Goal: Information Seeking & Learning: Check status

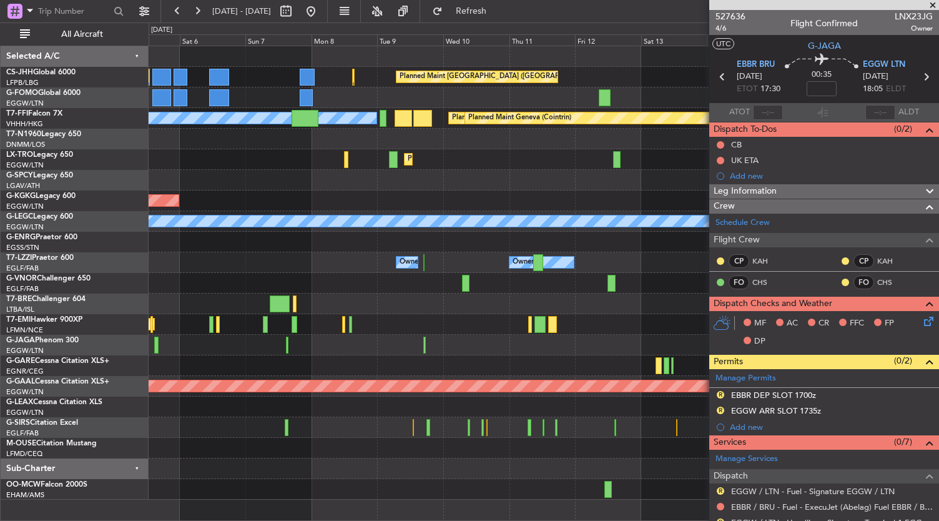
click at [328, 461] on div at bounding box center [544, 468] width 790 height 21
click at [321, 13] on button at bounding box center [311, 11] width 20 height 20
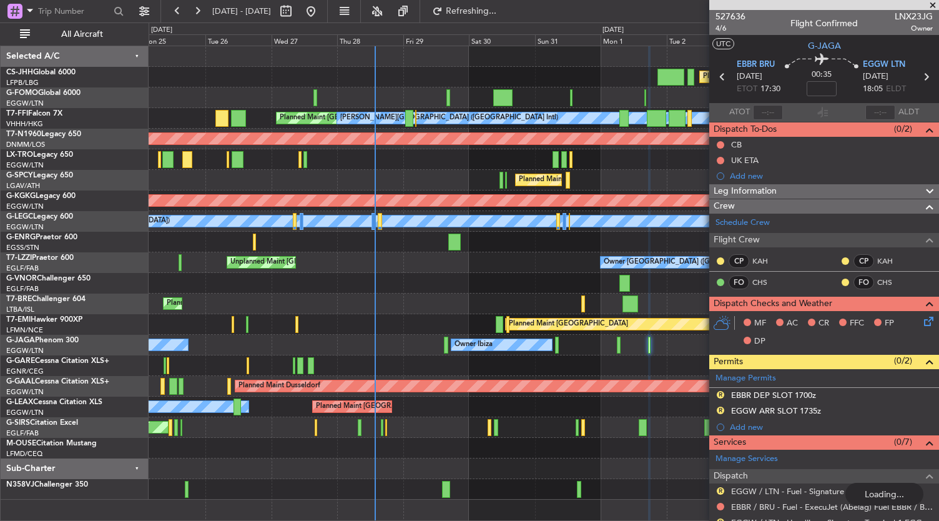
click at [408, 285] on div "Planned Maint [GEOGRAPHIC_DATA] ([GEOGRAPHIC_DATA]) Planned Maint [GEOGRAPHIC_D…" at bounding box center [544, 272] width 790 height 453
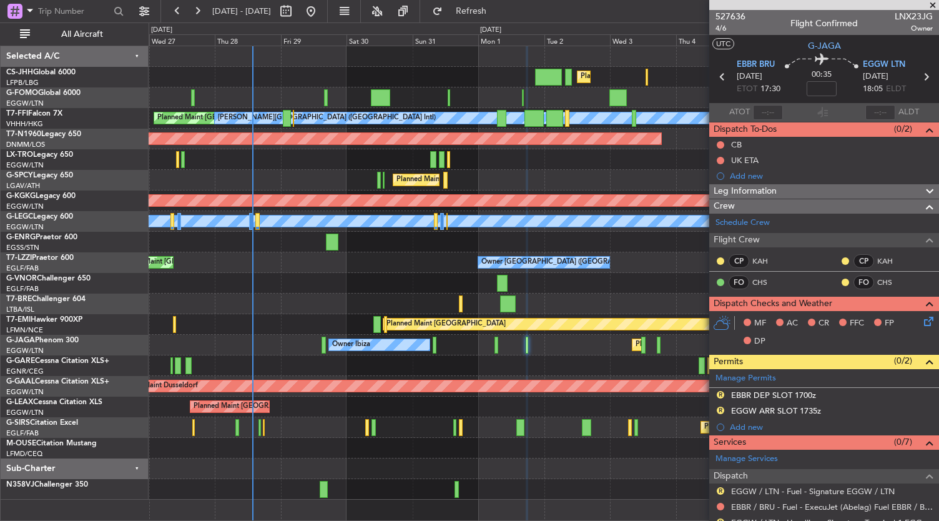
click at [501, 450] on div "Planned Maint [GEOGRAPHIC_DATA] ([GEOGRAPHIC_DATA]) Planned Maint [GEOGRAPHIC_D…" at bounding box center [544, 272] width 790 height 453
click at [729, 16] on span "527636" at bounding box center [730, 16] width 30 height 13
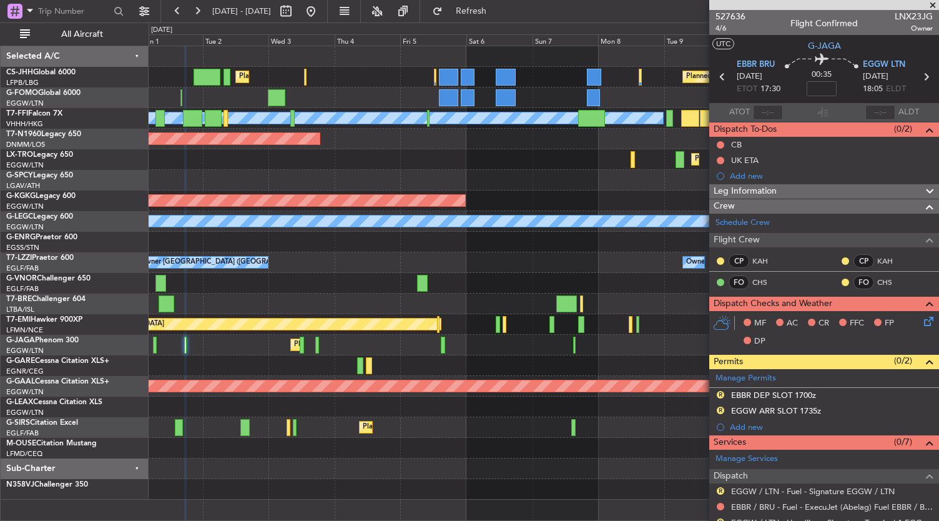
click at [256, 409] on div "Planned Maint [GEOGRAPHIC_DATA] ([GEOGRAPHIC_DATA]) Planned Maint [GEOGRAPHIC_D…" at bounding box center [544, 272] width 790 height 453
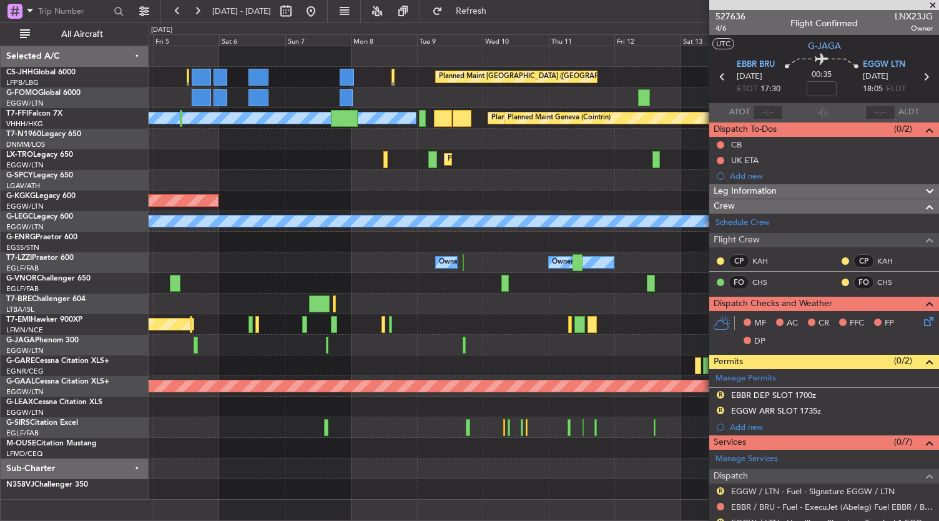
click at [245, 450] on div "Planned Maint [GEOGRAPHIC_DATA] ([GEOGRAPHIC_DATA]) Planned Maint [GEOGRAPHIC_D…" at bounding box center [544, 272] width 790 height 453
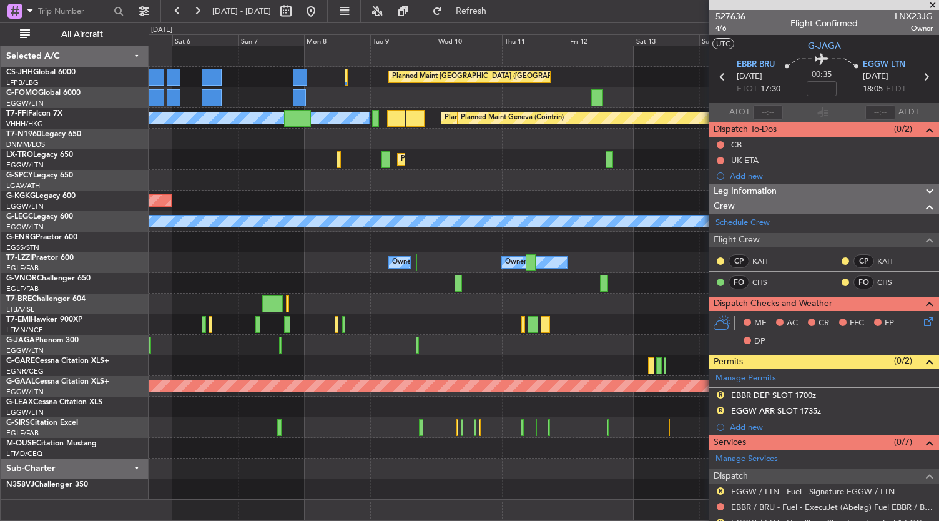
click at [321, 470] on div at bounding box center [544, 468] width 790 height 21
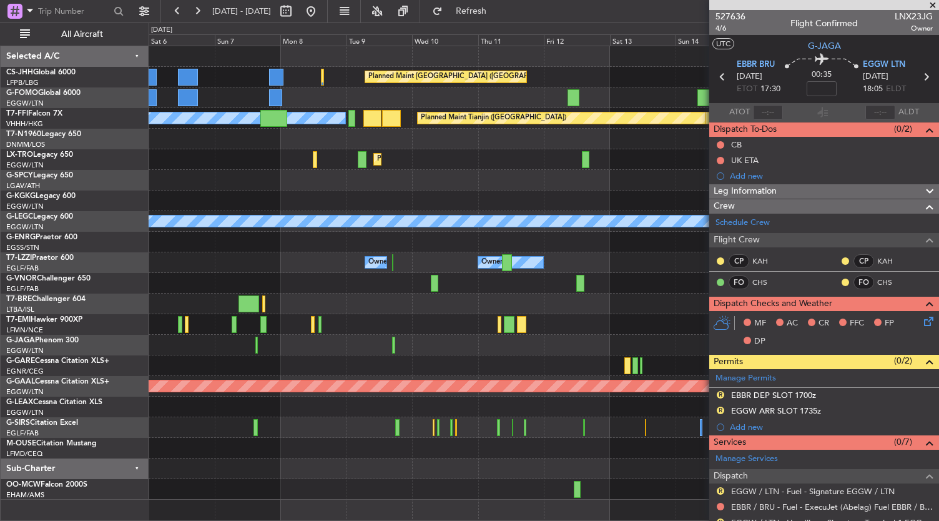
click at [381, 475] on div at bounding box center [544, 468] width 790 height 21
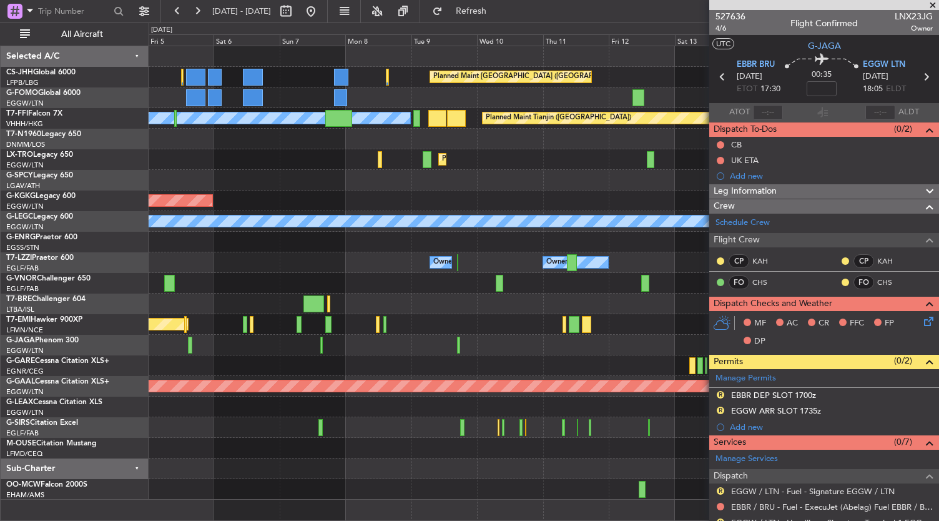
click at [360, 311] on div "Planned Maint [GEOGRAPHIC_DATA] ([GEOGRAPHIC_DATA]) Planned Maint [GEOGRAPHIC_D…" at bounding box center [544, 272] width 790 height 453
click at [301, 433] on div "Planned Maint [GEOGRAPHIC_DATA] ([GEOGRAPHIC_DATA]) Planned Maint [GEOGRAPHIC_D…" at bounding box center [544, 272] width 790 height 453
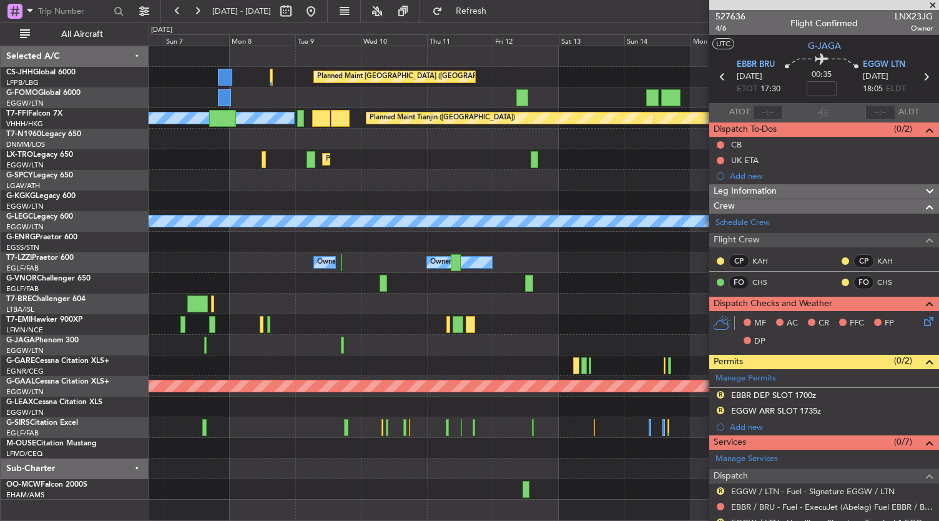
click at [348, 429] on div "Planned Maint [GEOGRAPHIC_DATA] ([GEOGRAPHIC_DATA])" at bounding box center [544, 427] width 790 height 21
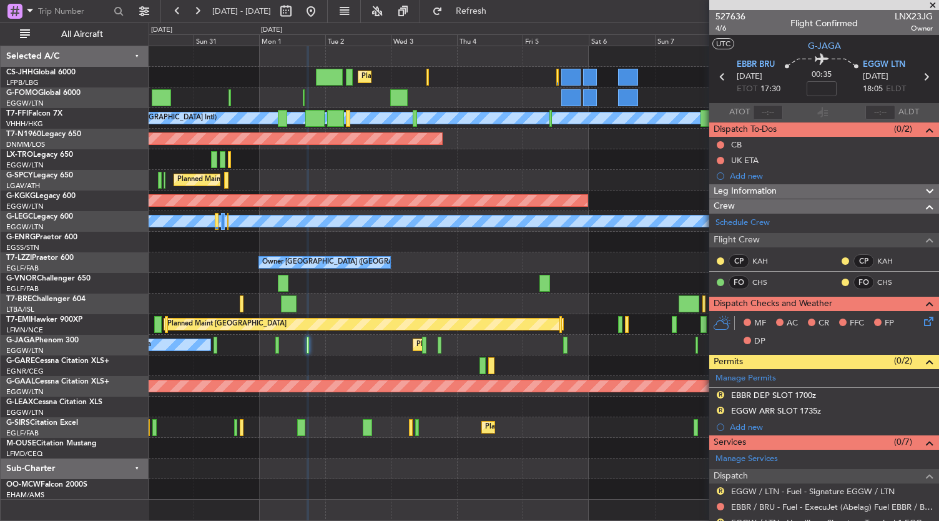
click at [781, 271] on fb-app "[DATE] - [DATE] Refresh Quick Links All Aircraft Planned Maint [GEOGRAPHIC_DATA…" at bounding box center [469, 264] width 939 height 511
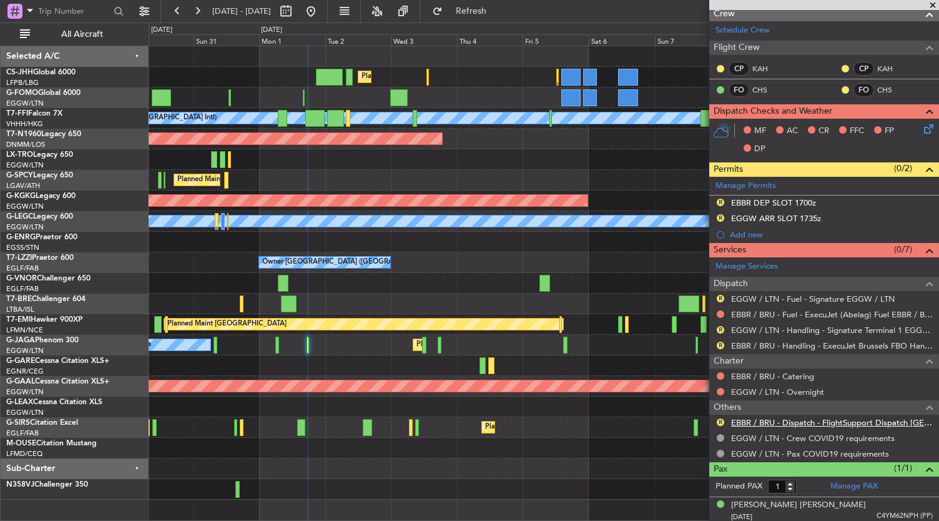
click at [796, 423] on link "EBBR / BRU - Dispatch - FlightSupport Dispatch [GEOGRAPHIC_DATA]" at bounding box center [832, 422] width 202 height 11
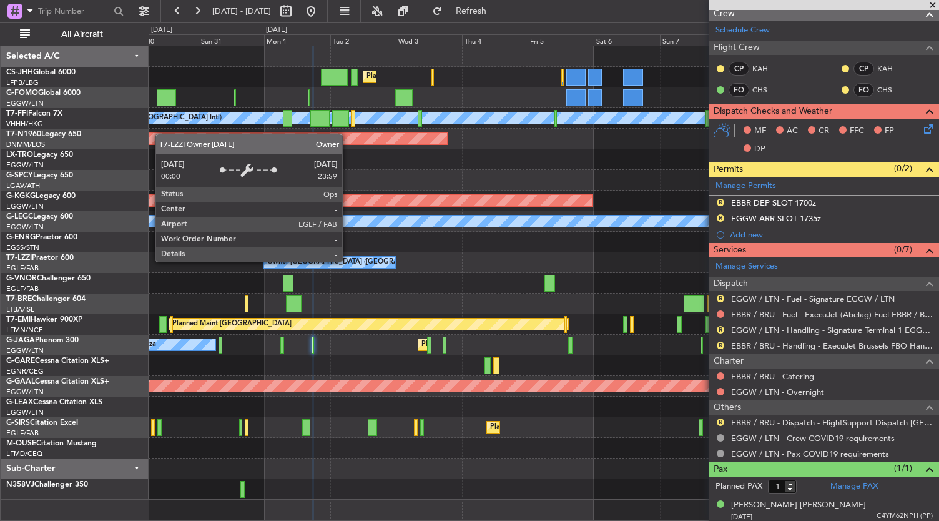
click at [348, 261] on div "Owner [GEOGRAPHIC_DATA] ([GEOGRAPHIC_DATA])" at bounding box center [353, 262] width 172 height 19
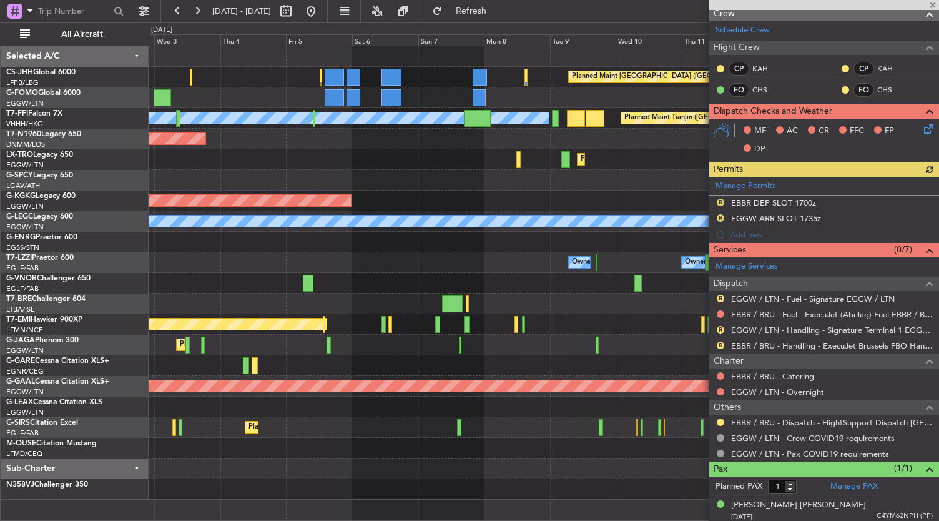
click at [262, 235] on div "Planned Maint [GEOGRAPHIC_DATA] ([GEOGRAPHIC_DATA]) Planned Maint [GEOGRAPHIC_D…" at bounding box center [544, 272] width 790 height 453
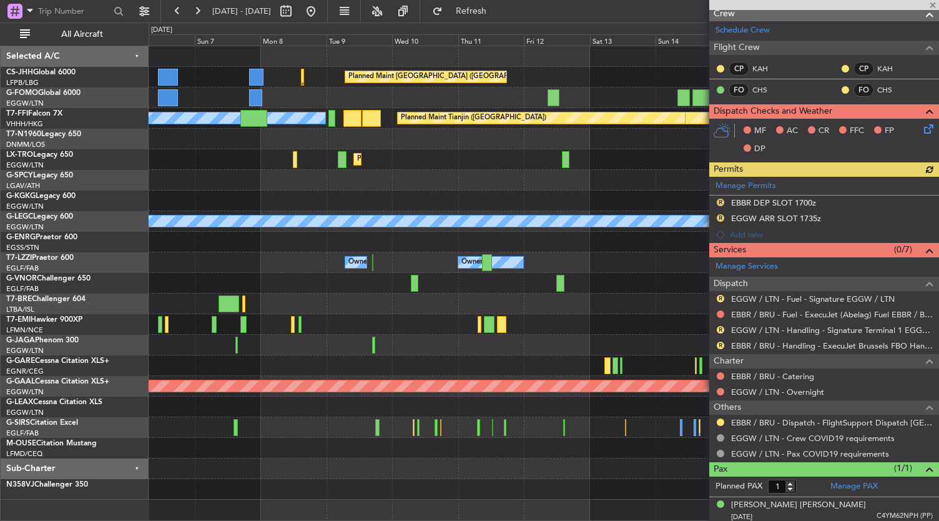
click at [223, 302] on div "Planned Maint [GEOGRAPHIC_DATA] ([GEOGRAPHIC_DATA]) [PERSON_NAME][GEOGRAPHIC_DA…" at bounding box center [544, 272] width 790 height 453
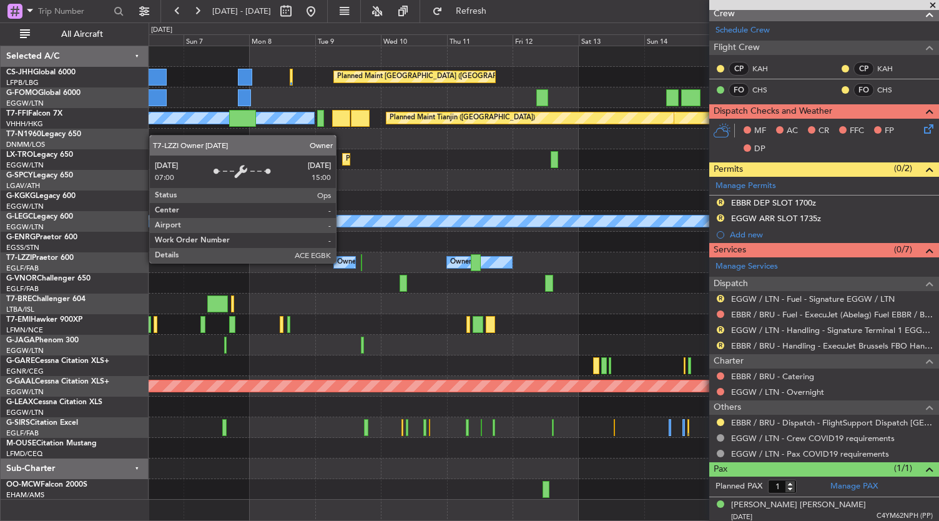
click at [342, 262] on div "Owner" at bounding box center [347, 262] width 21 height 19
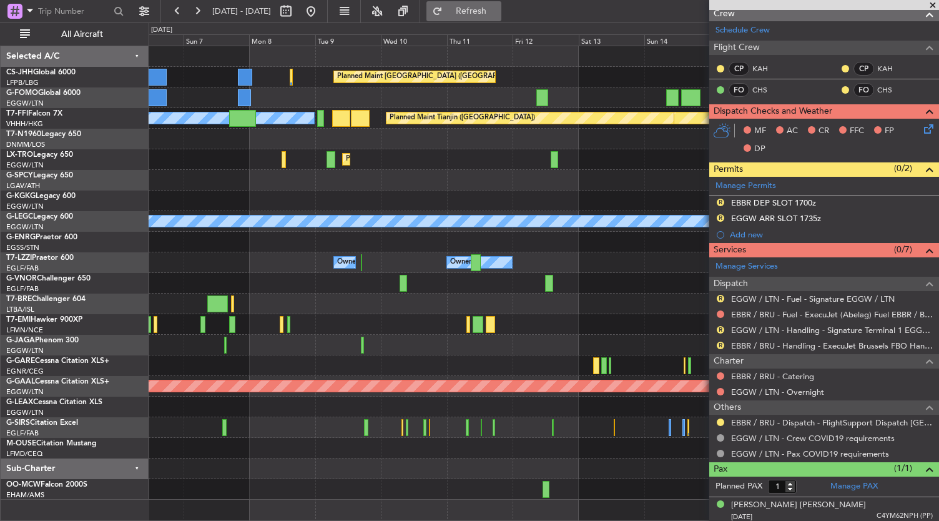
click at [499, 4] on button "Refresh" at bounding box center [463, 11] width 75 height 20
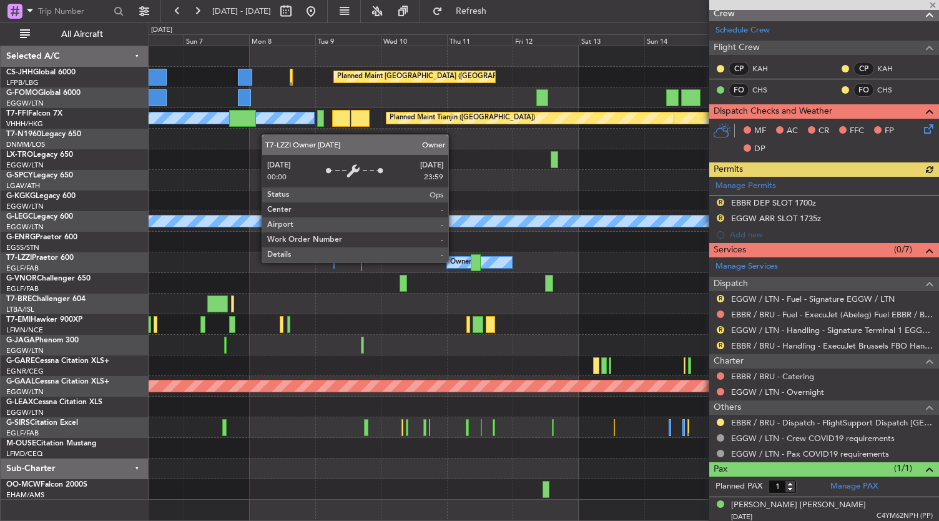
click at [454, 262] on div "Owner" at bounding box center [460, 262] width 21 height 19
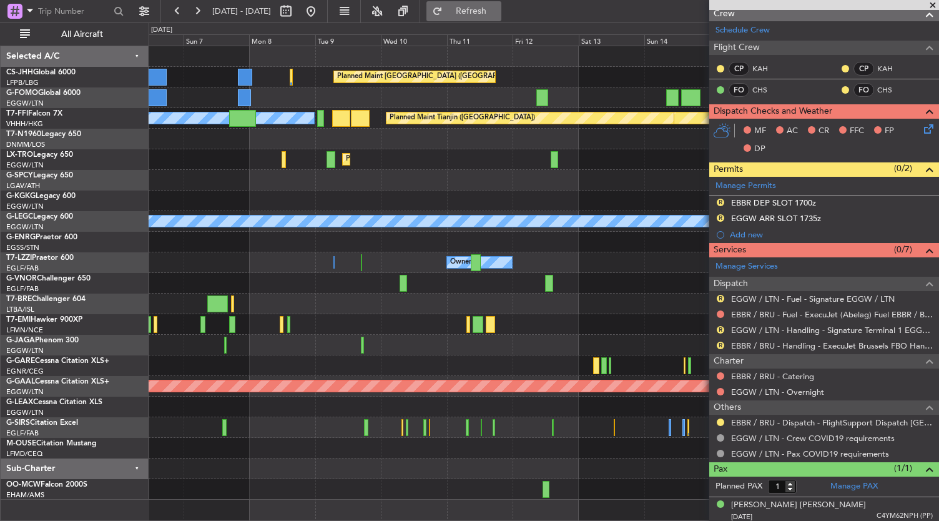
click at [497, 14] on span "Refresh" at bounding box center [471, 11] width 52 height 9
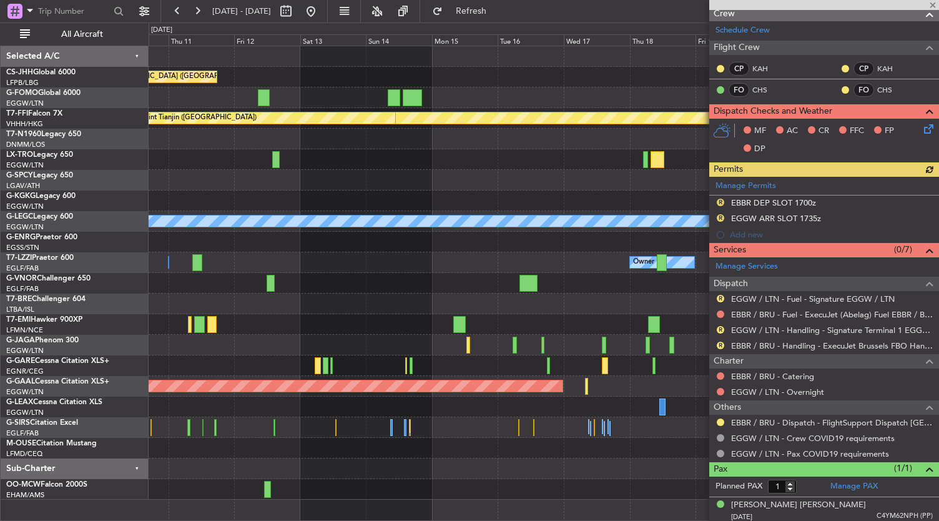
click at [100, 326] on div "Planned Maint [GEOGRAPHIC_DATA] ([GEOGRAPHIC_DATA]) Planned Maint Geneva ([GEOG…" at bounding box center [469, 271] width 939 height 498
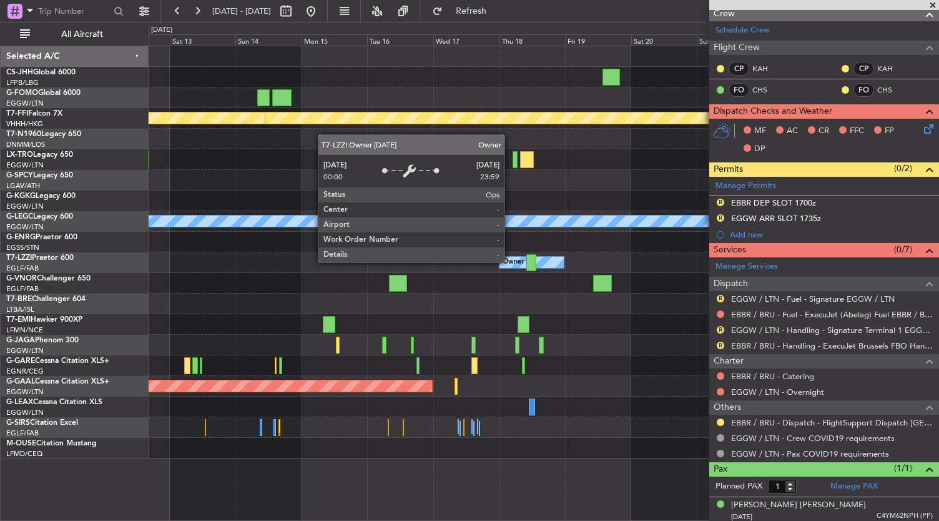
click at [511, 262] on div "Owner" at bounding box center [512, 262] width 21 height 19
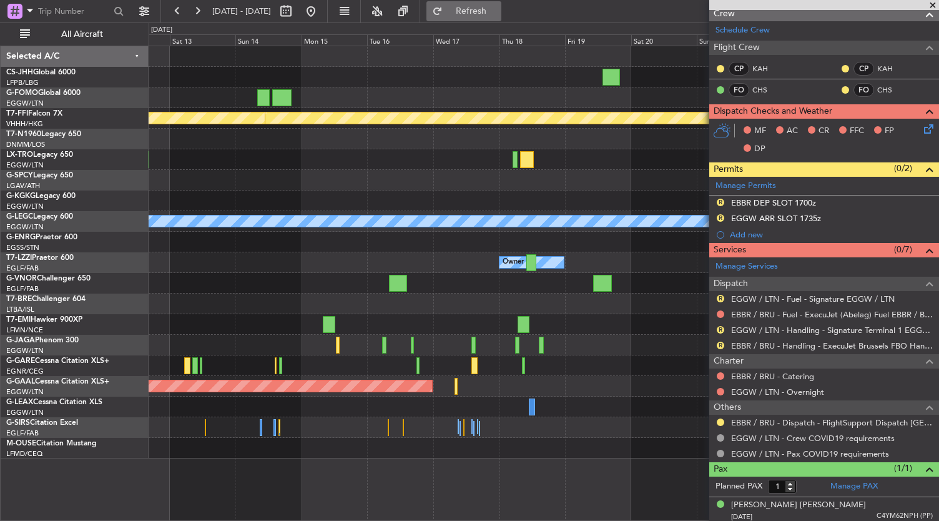
click at [494, 13] on span "Refresh" at bounding box center [471, 11] width 52 height 9
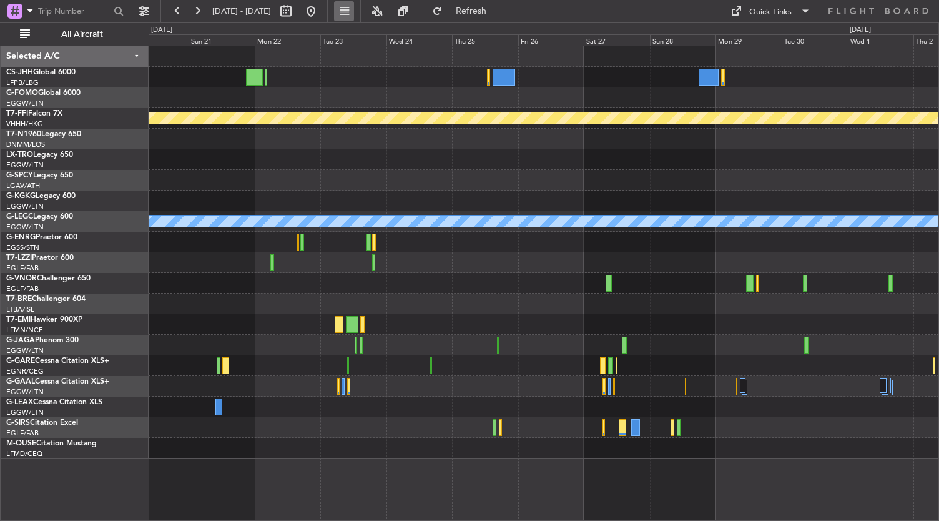
scroll to position [0, 0]
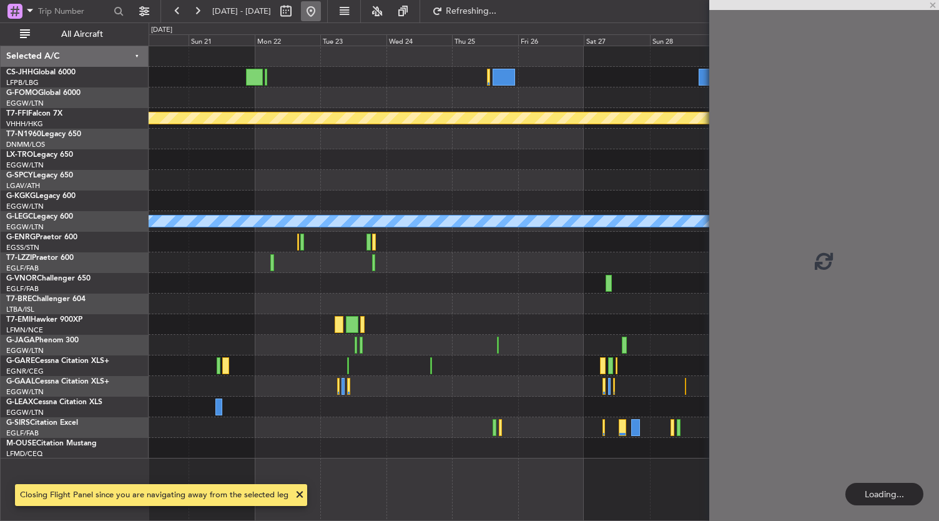
click at [321, 7] on button at bounding box center [311, 11] width 20 height 20
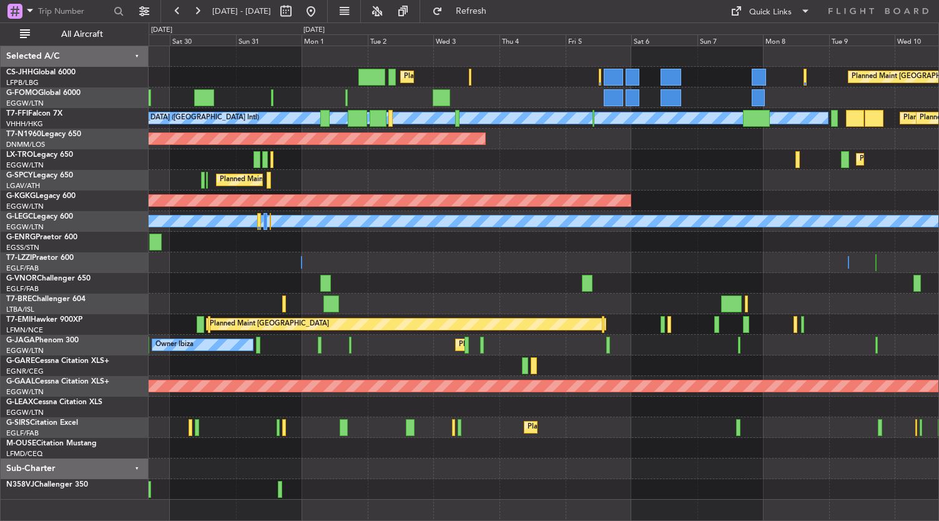
click at [343, 190] on div "Planned Maint [GEOGRAPHIC_DATA] ([GEOGRAPHIC_DATA]) Planned Maint [GEOGRAPHIC_D…" at bounding box center [544, 272] width 790 height 453
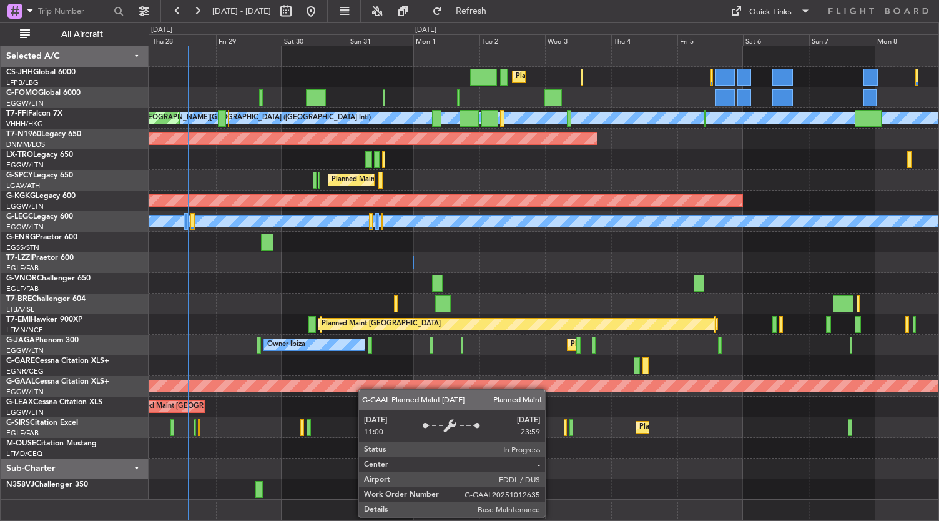
click at [365, 389] on div "Planned Maint [GEOGRAPHIC_DATA] ([GEOGRAPHIC_DATA]) Planned Maint [GEOGRAPHIC_D…" at bounding box center [544, 272] width 790 height 453
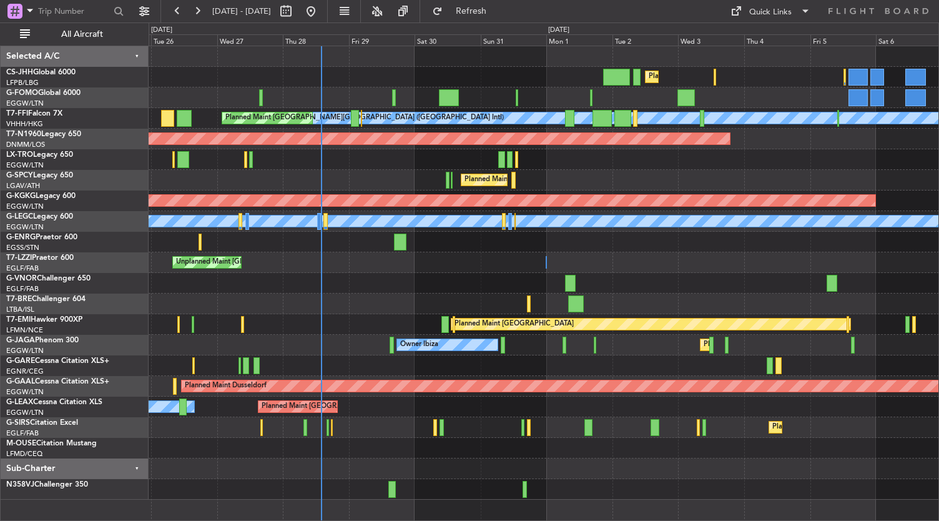
click at [488, 286] on div at bounding box center [544, 283] width 790 height 21
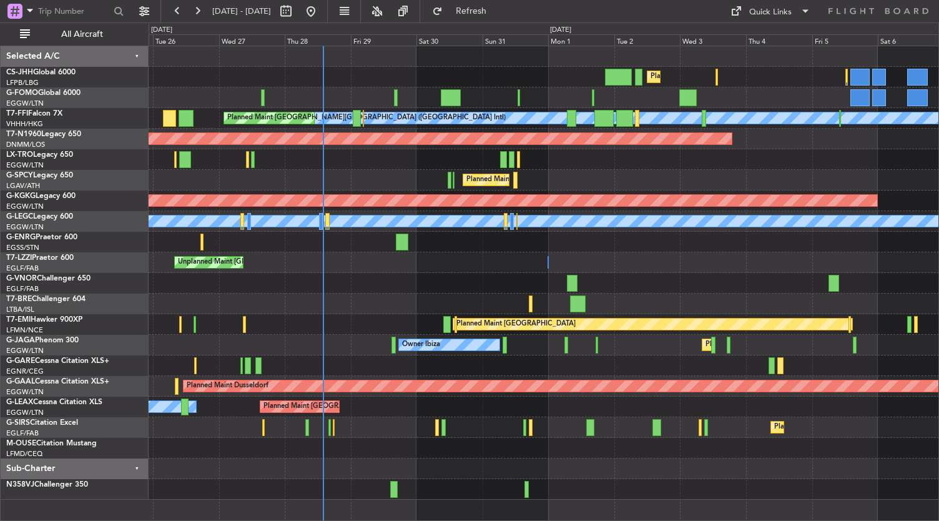
click at [382, 162] on div "Planned Maint Dusseldorf" at bounding box center [544, 159] width 790 height 21
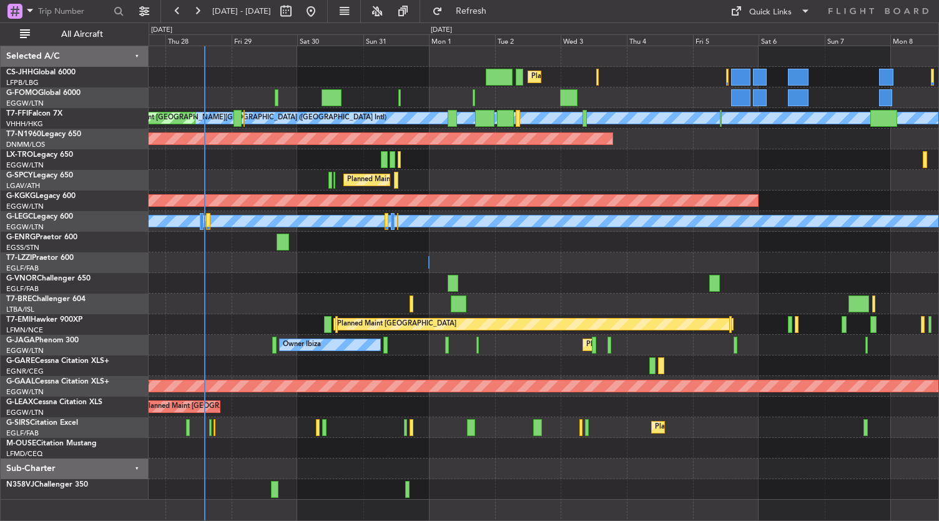
click at [362, 288] on div at bounding box center [544, 283] width 790 height 21
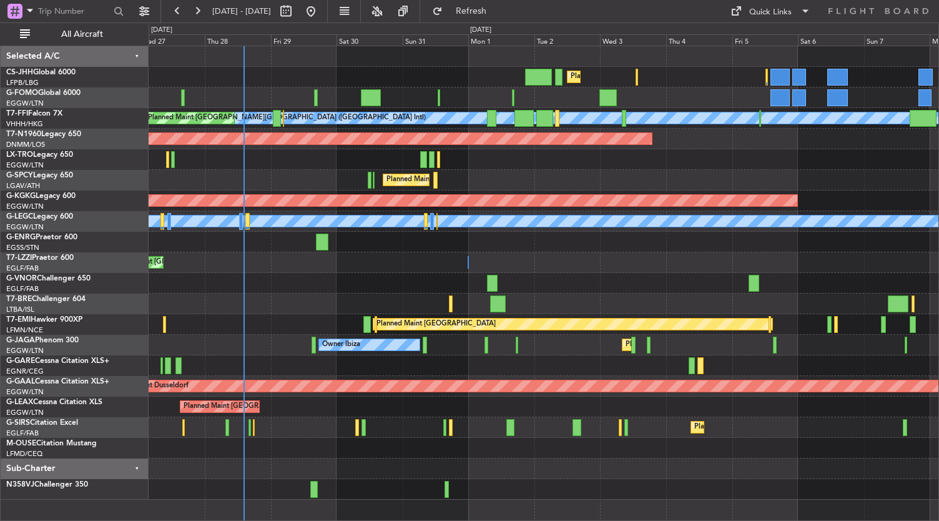
click at [310, 282] on div at bounding box center [544, 283] width 790 height 21
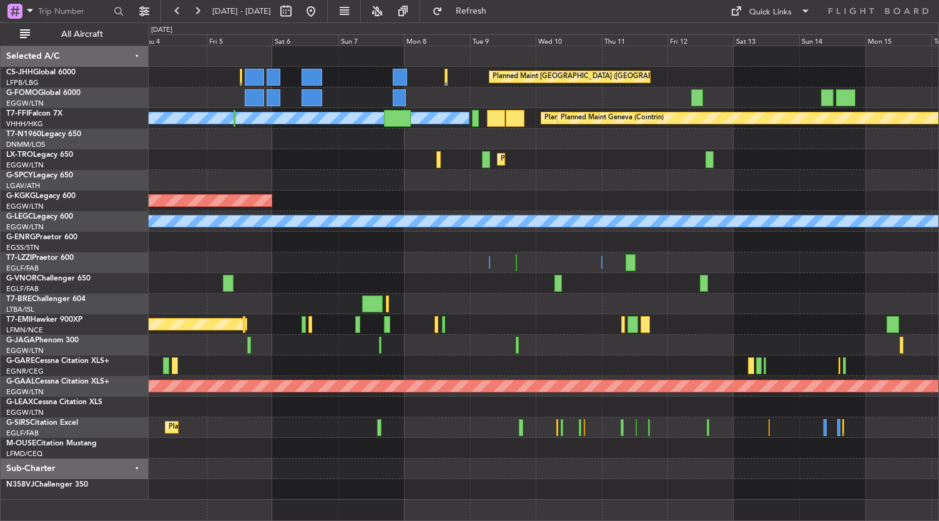
click at [207, 353] on div "Planned Maint [GEOGRAPHIC_DATA] ([GEOGRAPHIC_DATA]) Planned Maint [GEOGRAPHIC_D…" at bounding box center [544, 272] width 790 height 453
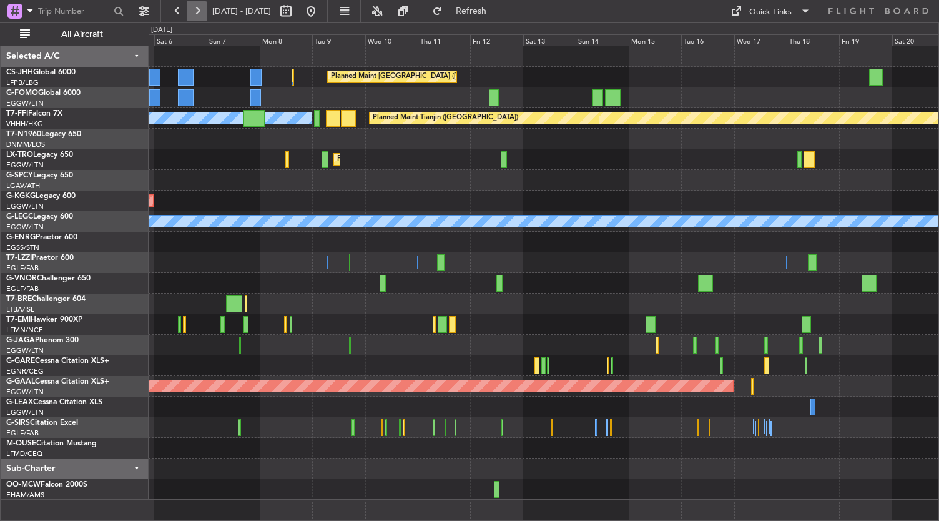
click at [190, 10] on button at bounding box center [197, 11] width 20 height 20
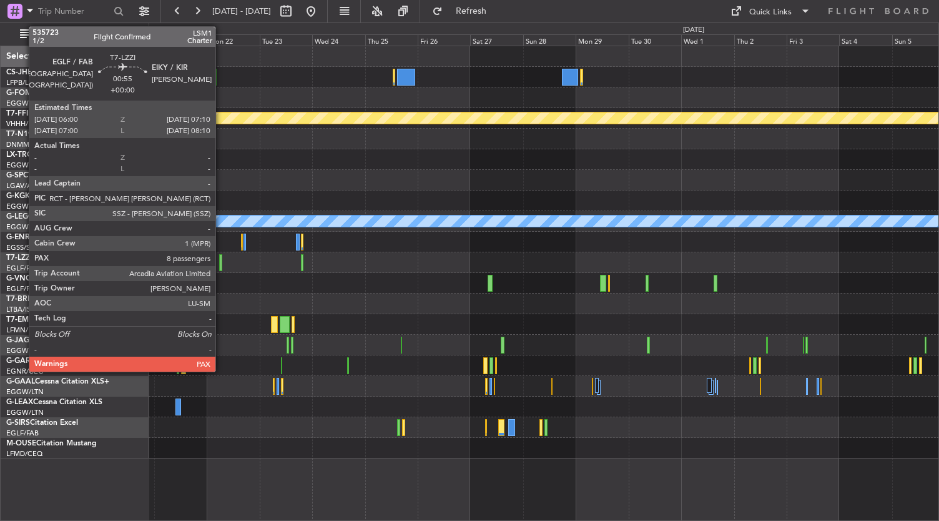
click at [222, 264] on div at bounding box center [220, 262] width 3 height 17
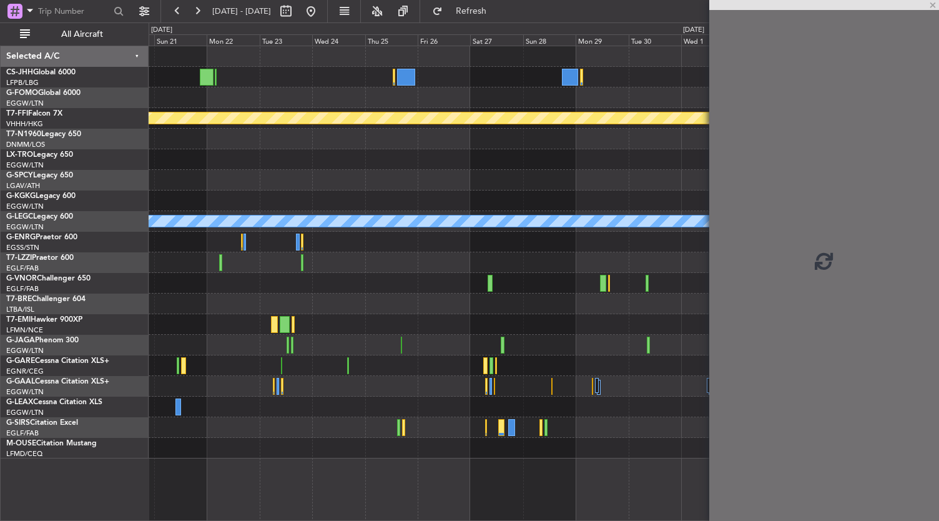
click at [377, 335] on div at bounding box center [544, 345] width 790 height 21
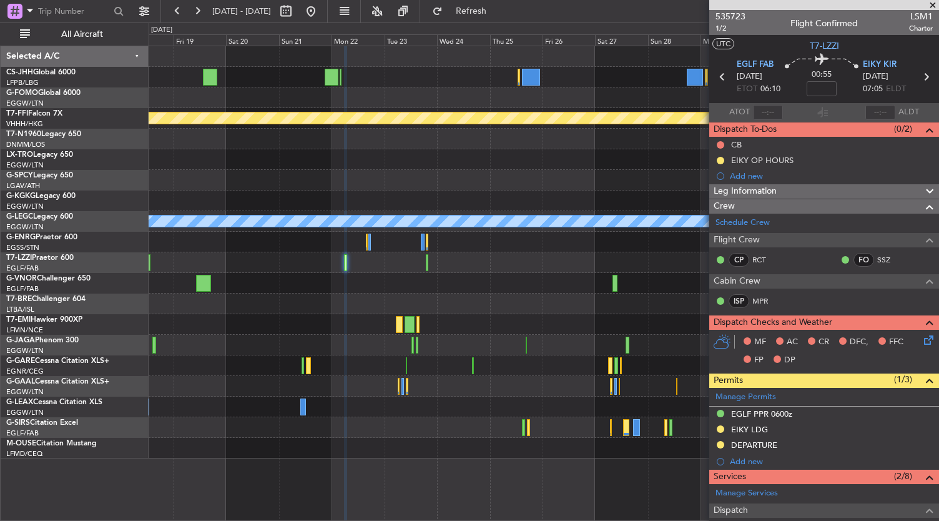
click at [604, 213] on div "Planned Maint Geneva (Cointrin) A/C Unavailable [GEOGRAPHIC_DATA] ([GEOGRAPHIC_…" at bounding box center [544, 252] width 790 height 412
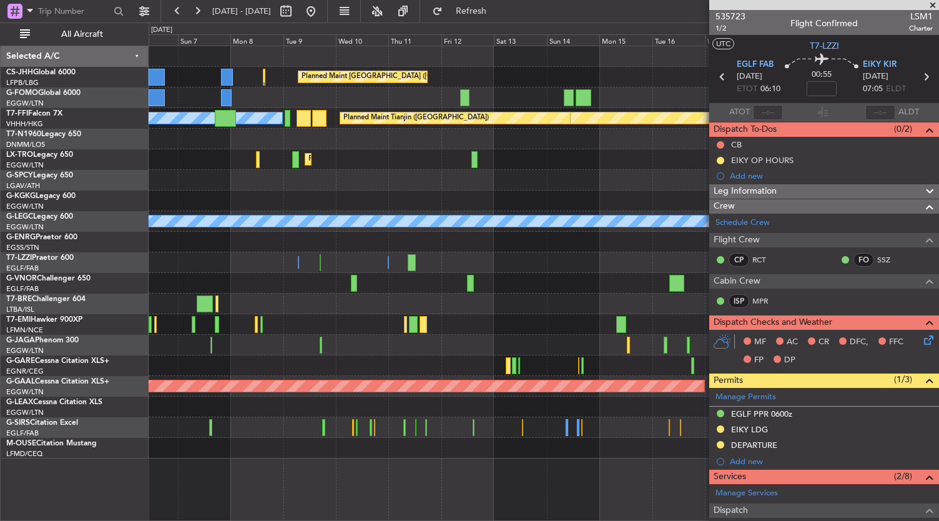
click at [616, 251] on div "Planned Maint [GEOGRAPHIC_DATA] ([GEOGRAPHIC_DATA]) Planned Maint Geneva ([GEOG…" at bounding box center [544, 252] width 790 height 412
click at [711, 213] on fb-app "[DATE] - [DATE] Refresh Quick Links All Aircraft Planned Maint [GEOGRAPHIC_DATA…" at bounding box center [469, 264] width 939 height 511
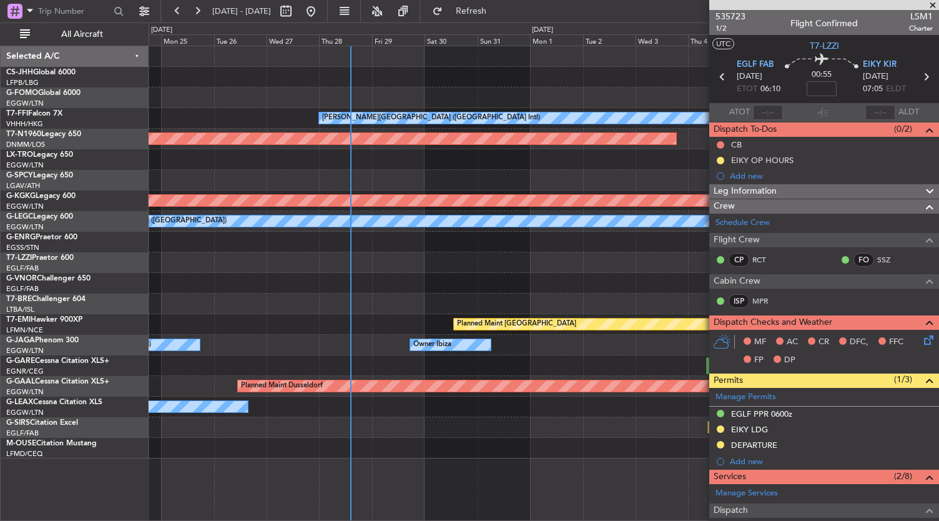
click at [737, 230] on fb-app "[DATE] - [DATE] Refresh Quick Links All Aircraft Planned Maint [GEOGRAPHIC_DATA…" at bounding box center [469, 264] width 939 height 511
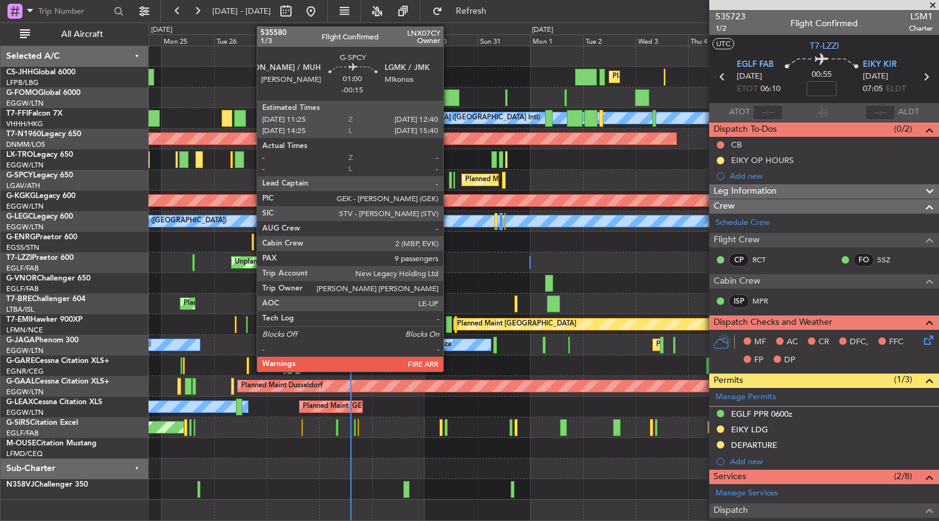
click at [449, 180] on div at bounding box center [450, 180] width 3 height 17
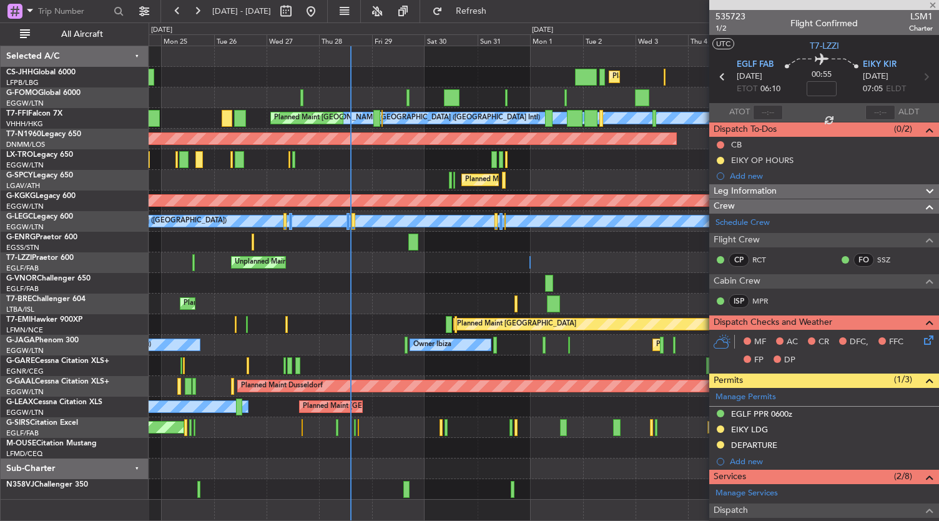
type input "-00:15"
type input "9"
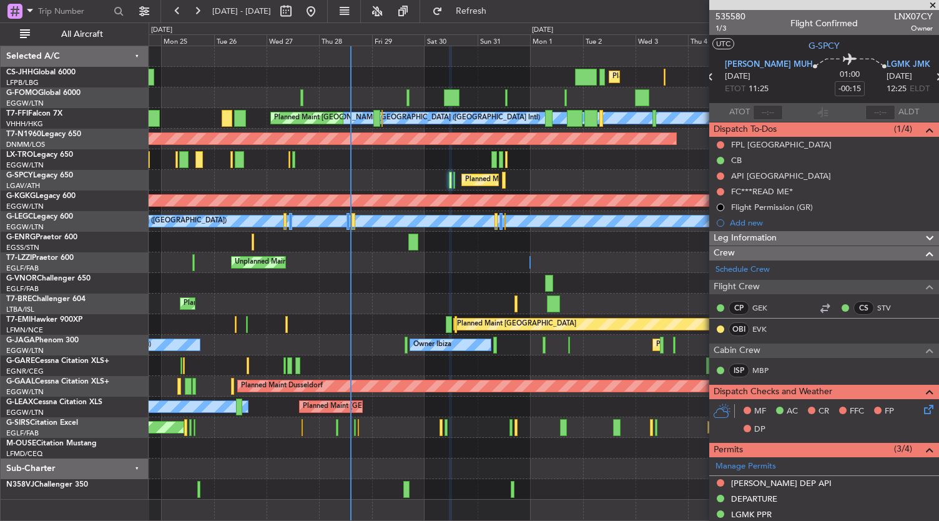
scroll to position [129, 0]
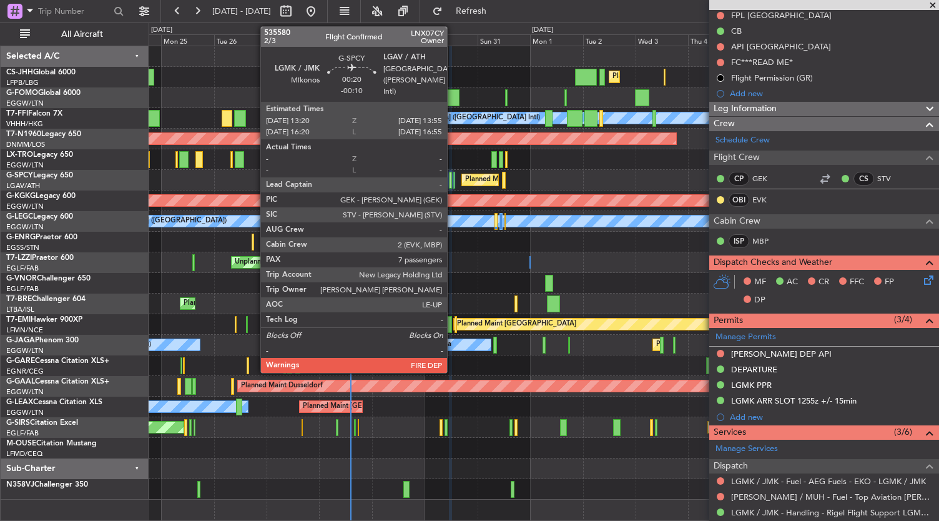
click at [453, 184] on div at bounding box center [454, 180] width 2 height 17
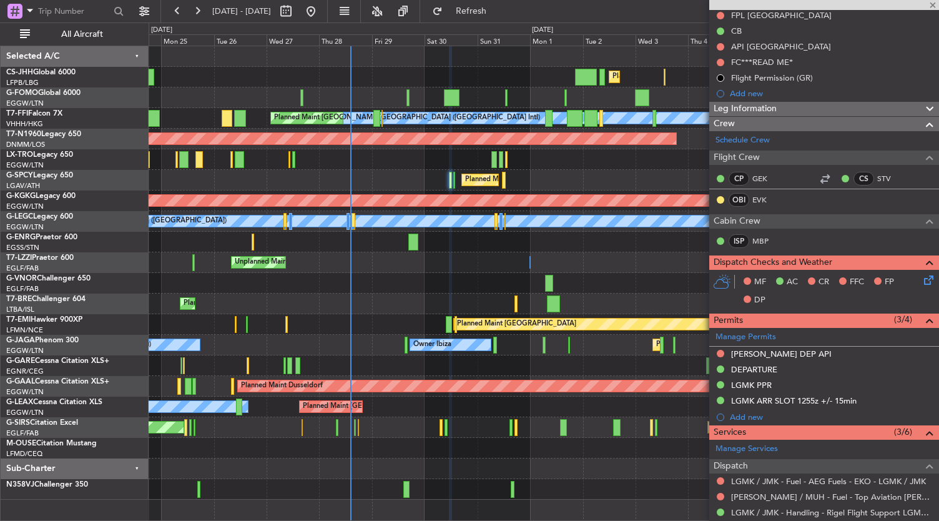
type input "-00:10"
type input "7"
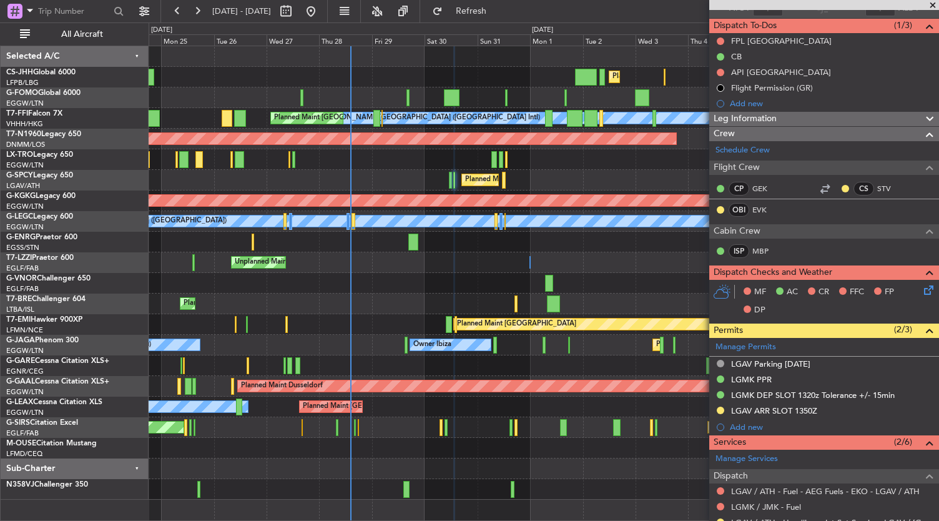
scroll to position [0, 0]
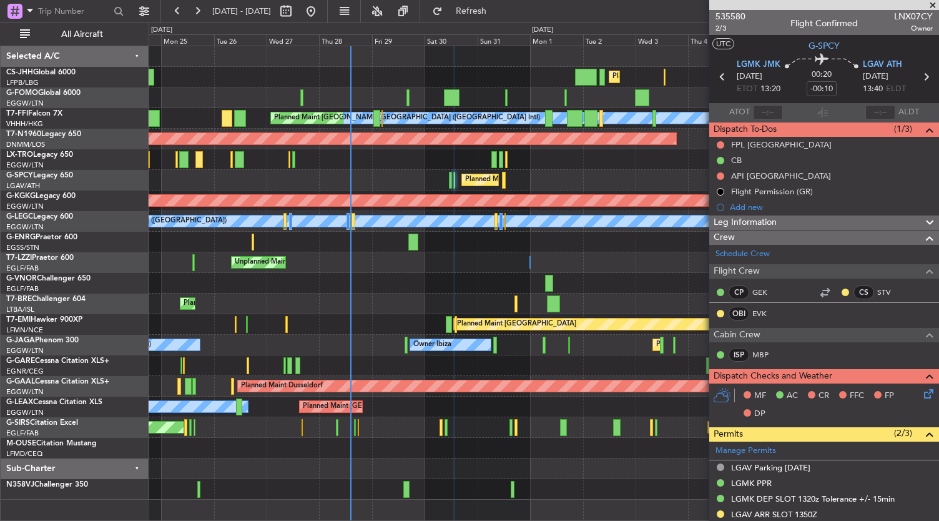
click at [270, 238] on div at bounding box center [544, 242] width 790 height 21
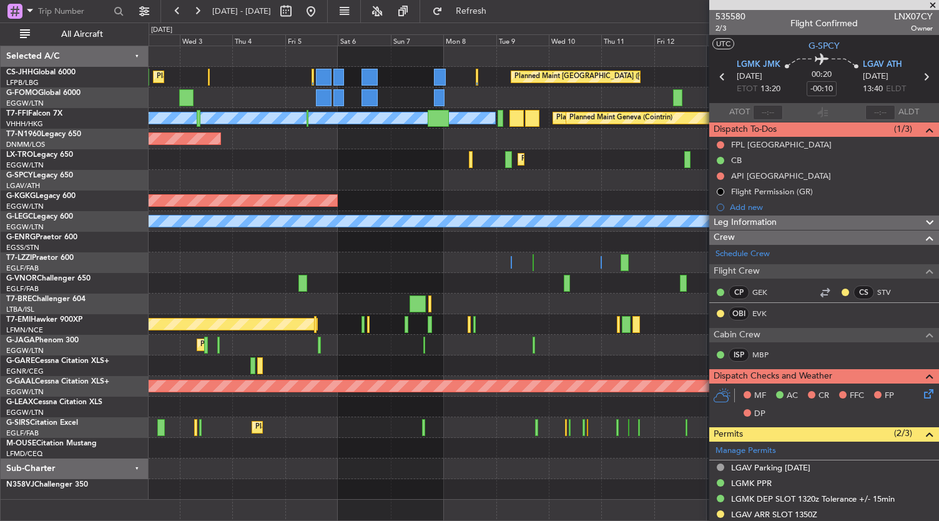
click at [248, 291] on div at bounding box center [544, 283] width 790 height 21
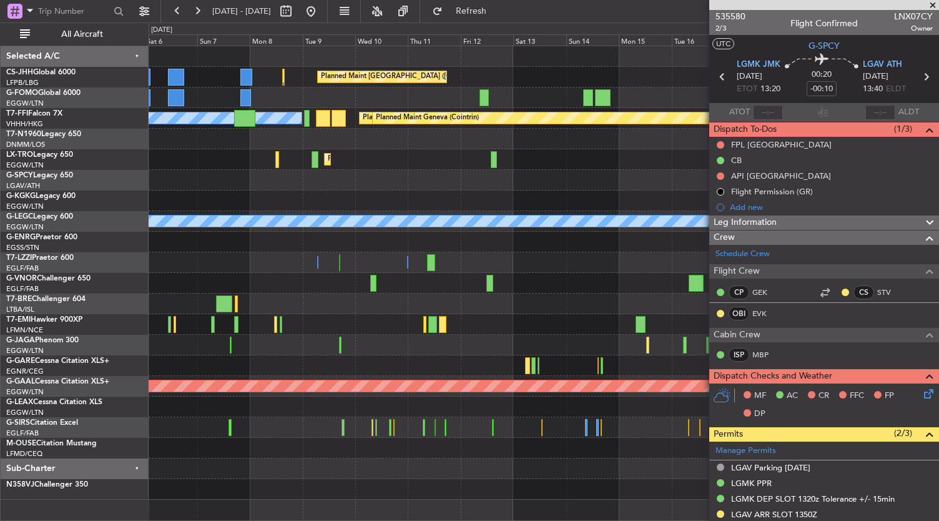
click at [181, 304] on div "Planned Maint [GEOGRAPHIC_DATA] ([GEOGRAPHIC_DATA]) Planned Maint [GEOGRAPHIC_D…" at bounding box center [544, 272] width 790 height 453
click at [155, 342] on div "Planned Maint [GEOGRAPHIC_DATA] ([GEOGRAPHIC_DATA]) Planned Maint [GEOGRAPHIC_D…" at bounding box center [544, 272] width 790 height 453
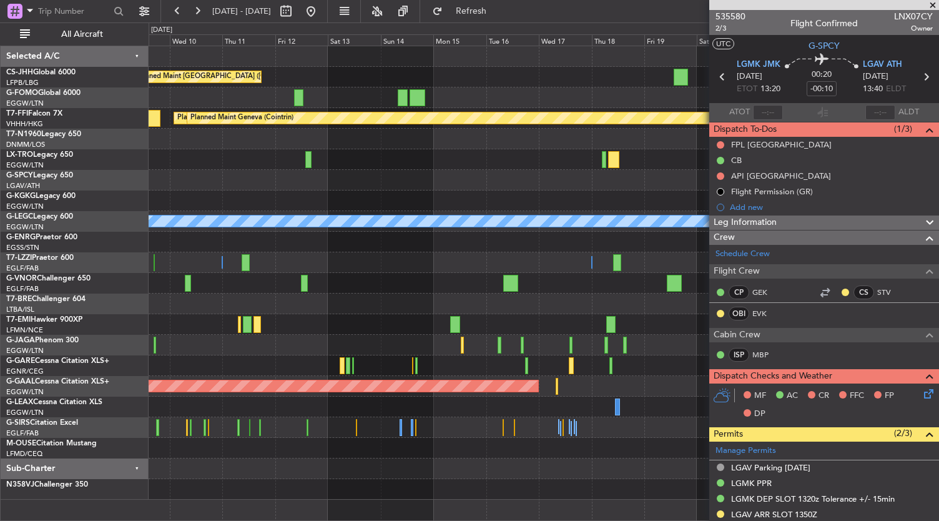
click at [180, 340] on div at bounding box center [544, 345] width 790 height 21
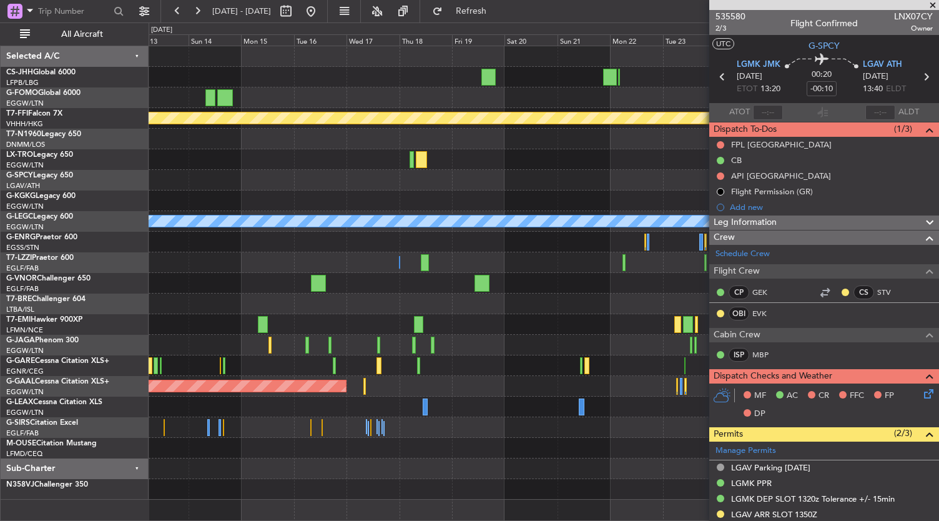
click at [236, 365] on div "Planned Maint [GEOGRAPHIC_DATA] ([GEOGRAPHIC_DATA]) Planned Maint Tianjin ([GEO…" at bounding box center [544, 272] width 790 height 453
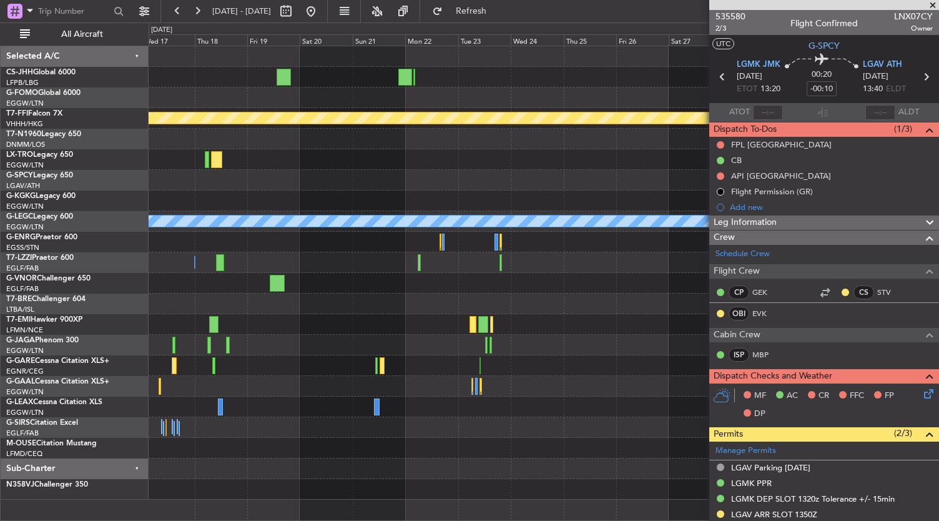
click at [389, 381] on div "Planned Maint Geneva (Cointrin) Planned Maint Tianjin ([GEOGRAPHIC_DATA]) A/C U…" at bounding box center [544, 272] width 790 height 453
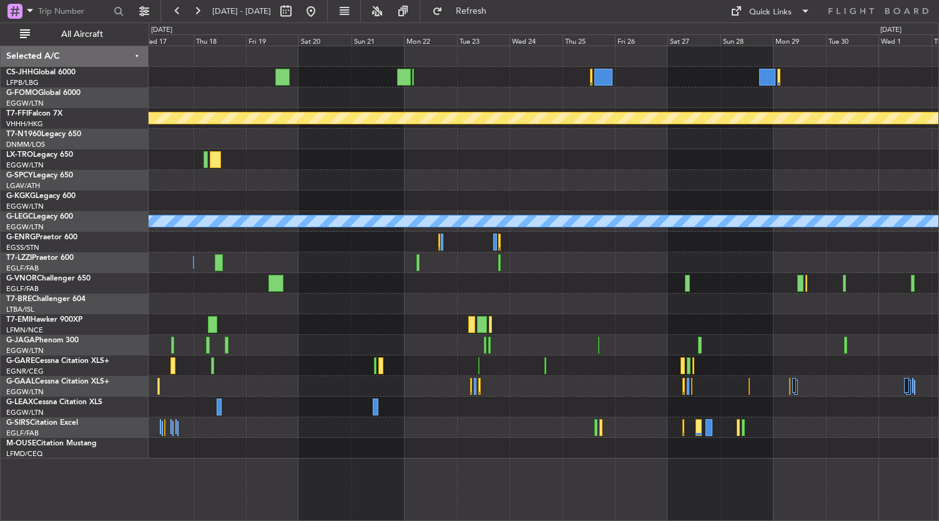
click at [548, 288] on div at bounding box center [544, 283] width 790 height 21
click at [321, 13] on button at bounding box center [311, 11] width 20 height 20
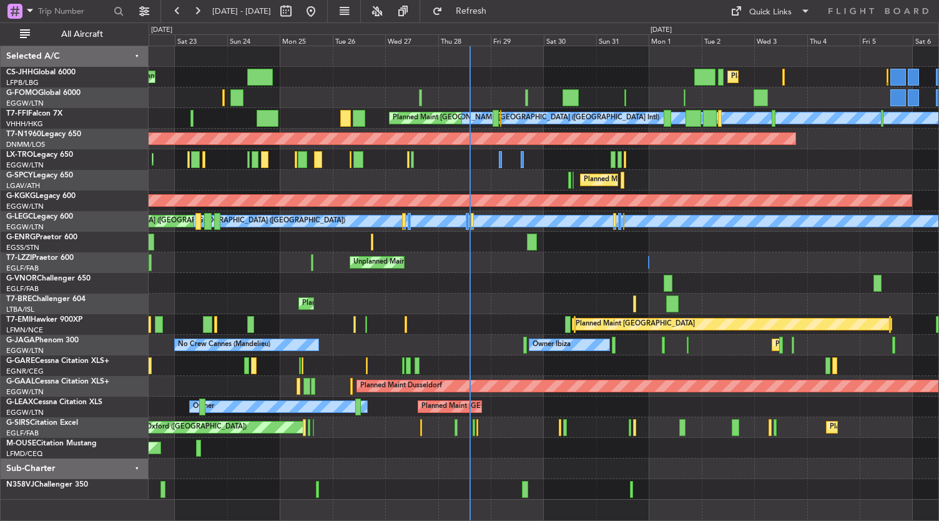
click at [503, 309] on div "Planned Maint Warsaw ([GEOGRAPHIC_DATA])" at bounding box center [544, 303] width 790 height 21
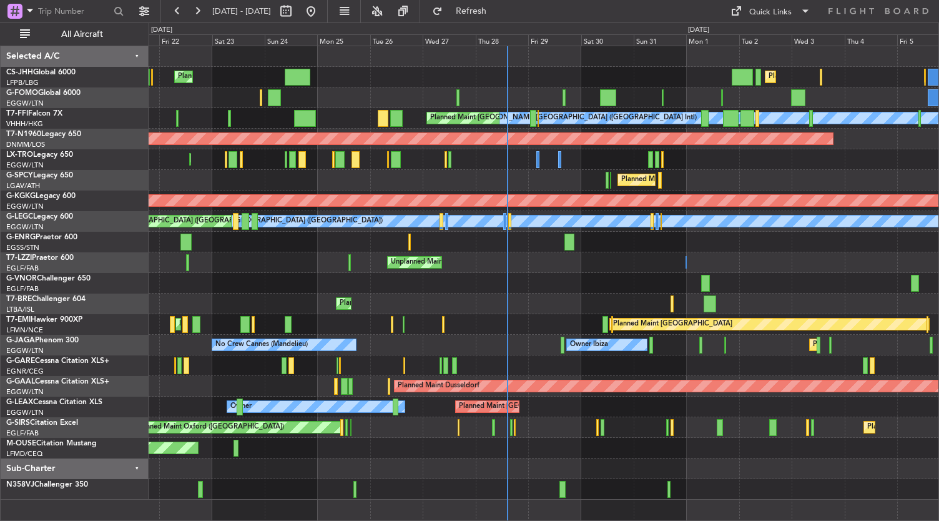
click at [501, 479] on div "Planned Maint [GEOGRAPHIC_DATA] ([GEOGRAPHIC_DATA]) Planned Maint [GEOGRAPHIC_D…" at bounding box center [544, 272] width 790 height 453
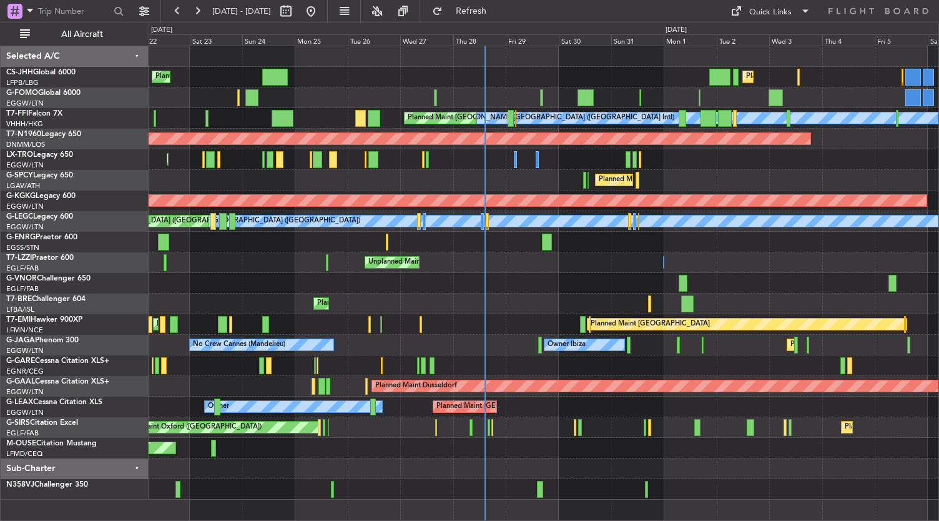
click at [361, 295] on div "Planned Maint Warsaw ([GEOGRAPHIC_DATA])" at bounding box center [544, 303] width 790 height 21
click at [286, 288] on div "Planned Maint London ([GEOGRAPHIC_DATA])" at bounding box center [544, 283] width 790 height 21
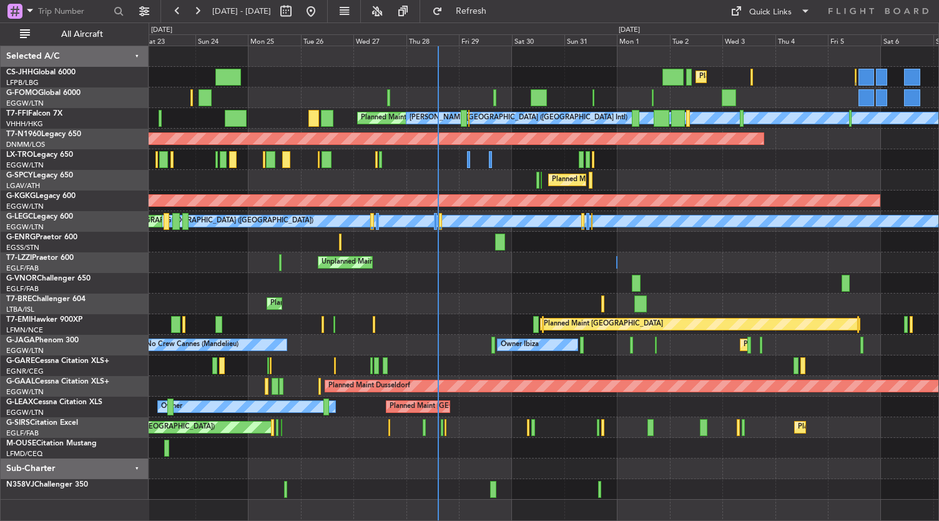
click at [434, 305] on div "Planned Maint Warsaw ([GEOGRAPHIC_DATA])" at bounding box center [544, 303] width 790 height 21
click at [374, 259] on div "Unplanned Maint [GEOGRAPHIC_DATA] ([GEOGRAPHIC_DATA]) Owner London ([GEOGRAPHIC…" at bounding box center [544, 262] width 790 height 21
click at [421, 325] on div "Planned Maint [GEOGRAPHIC_DATA] Planned Maint [PERSON_NAME]" at bounding box center [544, 324] width 790 height 21
click at [407, 301] on div "Planned Maint Warsaw ([GEOGRAPHIC_DATA])" at bounding box center [544, 303] width 790 height 21
